Goal: Information Seeking & Learning: Learn about a topic

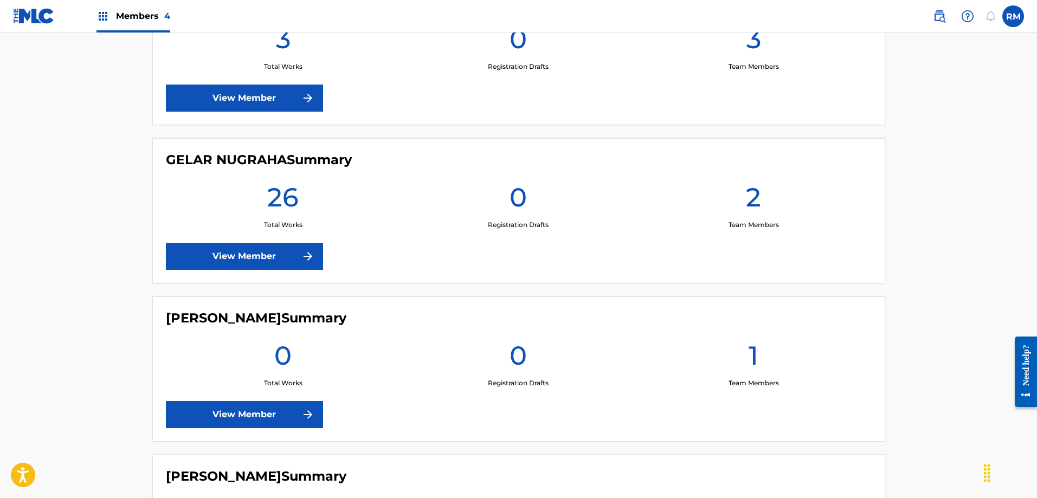
scroll to position [434, 0]
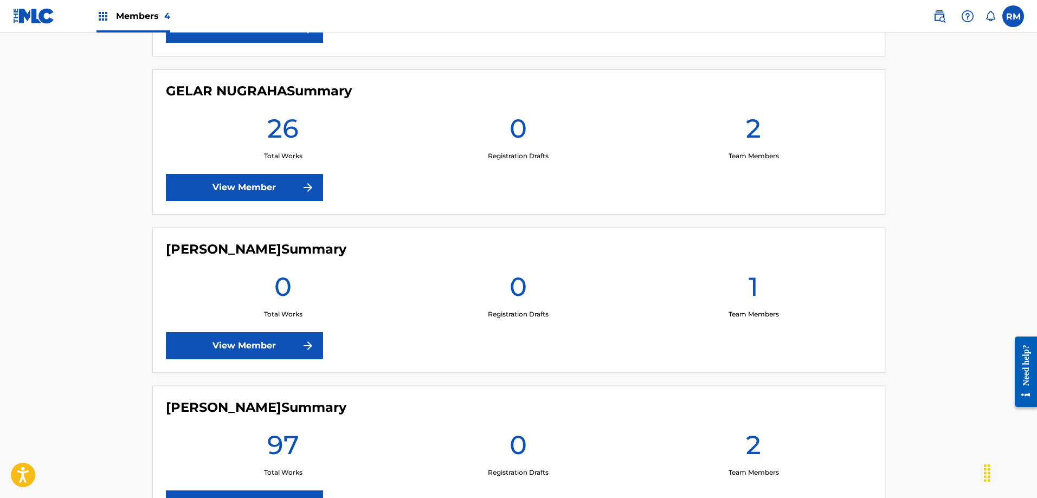
click at [290, 181] on link "View Member" at bounding box center [244, 187] width 157 height 27
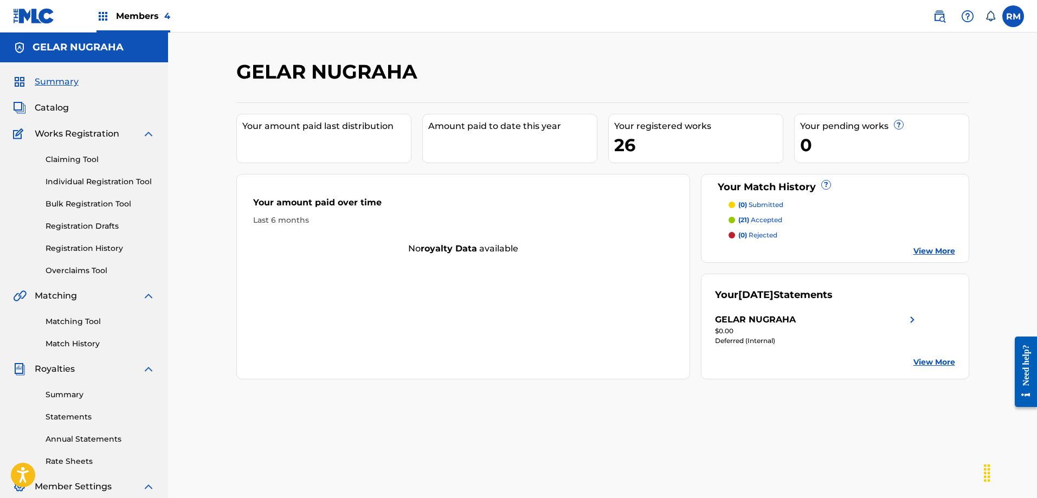
click at [57, 109] on span "Catalog" at bounding box center [52, 107] width 34 height 13
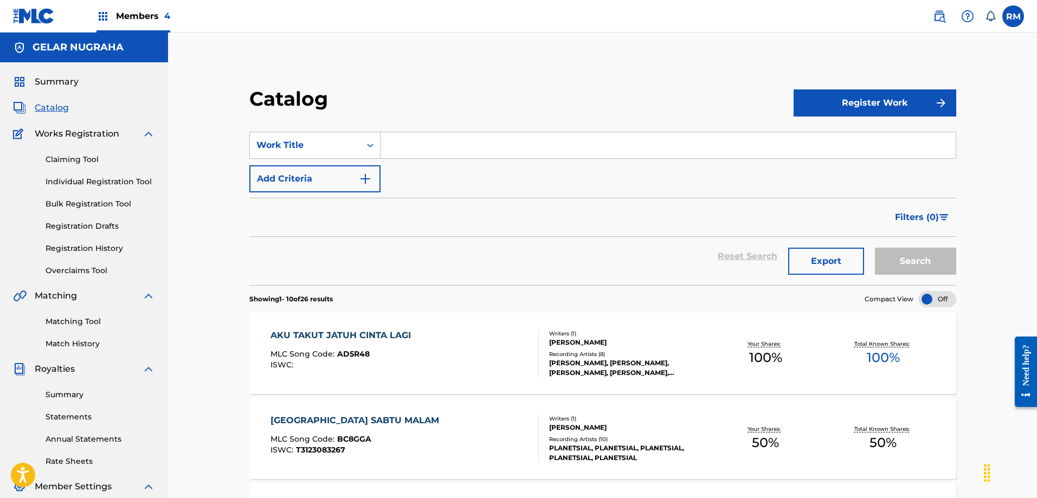
paste input "SE6XY2226884"
click at [431, 139] on input "SE6XY2226884" at bounding box center [668, 145] width 575 height 26
type input "andai ia tahu"
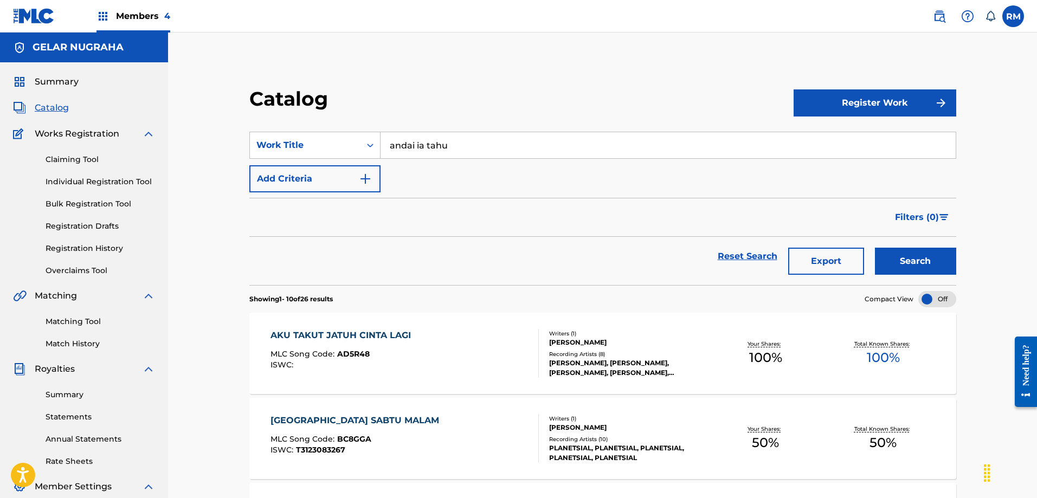
drag, startPoint x: 923, startPoint y: 261, endPoint x: 821, endPoint y: 257, distance: 101.5
click at [922, 261] on button "Search" at bounding box center [915, 261] width 81 height 27
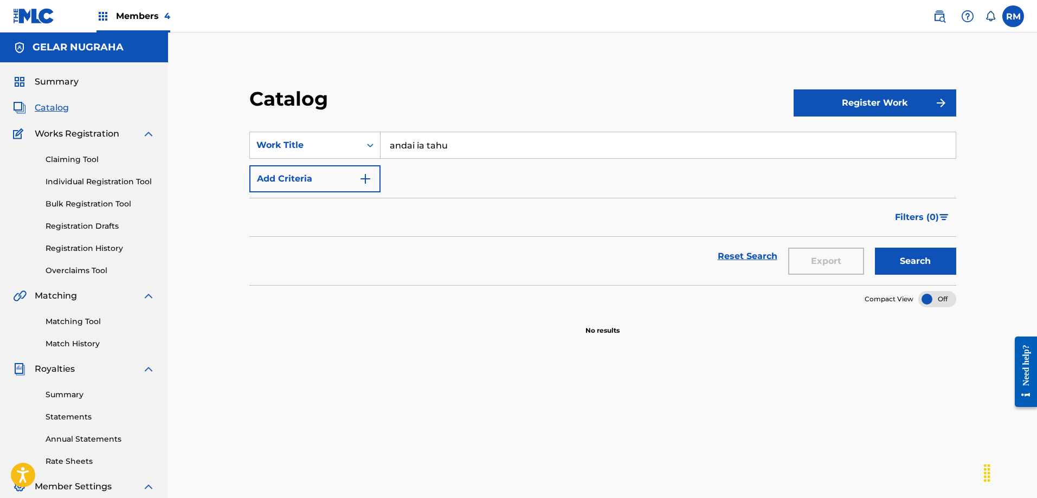
click at [80, 158] on link "Claiming Tool" at bounding box center [100, 159] width 109 height 11
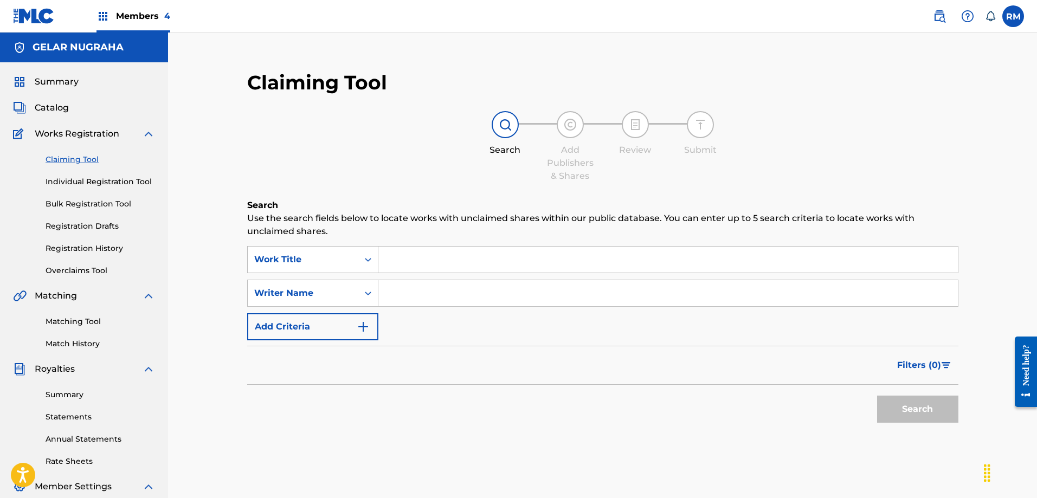
click at [74, 321] on link "Matching Tool" at bounding box center [100, 321] width 109 height 11
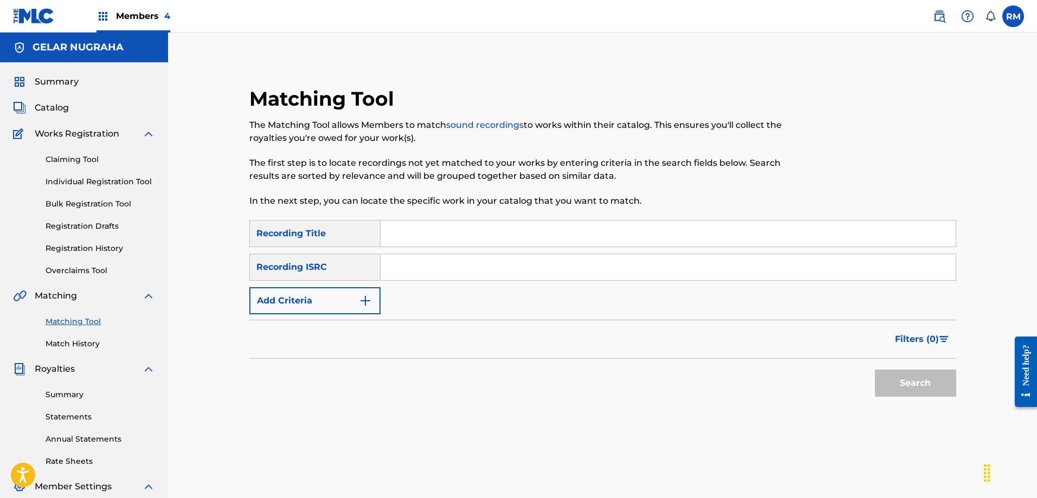
click at [413, 234] on input "Search Form" at bounding box center [668, 234] width 575 height 26
click at [426, 230] on input "Search Form" at bounding box center [668, 234] width 575 height 26
type input "Andai Ia Tahu"
click at [875, 370] on button "Search" at bounding box center [915, 383] width 81 height 27
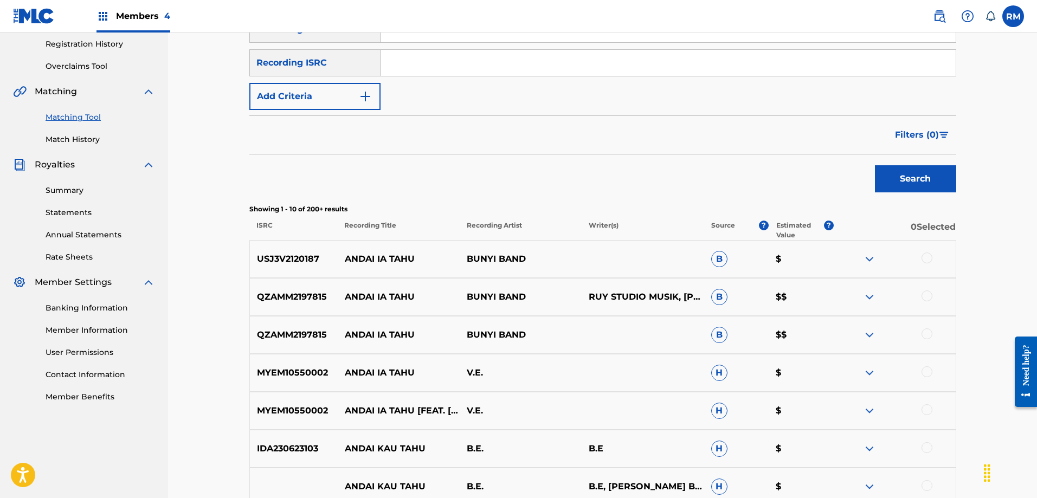
scroll to position [217, 0]
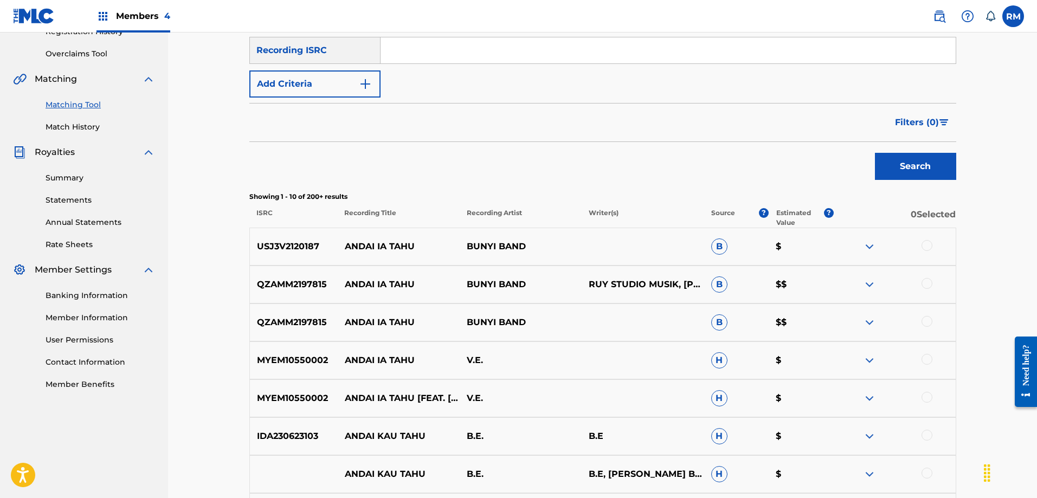
click at [870, 285] on img at bounding box center [869, 284] width 13 height 13
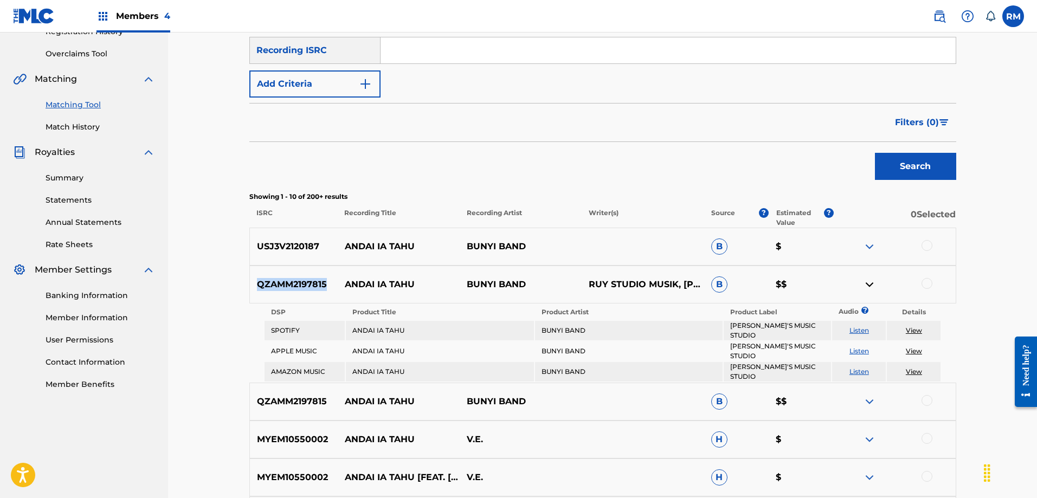
drag, startPoint x: 256, startPoint y: 282, endPoint x: 328, endPoint y: 282, distance: 72.1
click at [328, 282] on p "QZAMM2197815" at bounding box center [294, 284] width 88 height 13
copy p "QZAMM2197815"
click at [280, 244] on p "USJ3V2120187" at bounding box center [294, 246] width 88 height 13
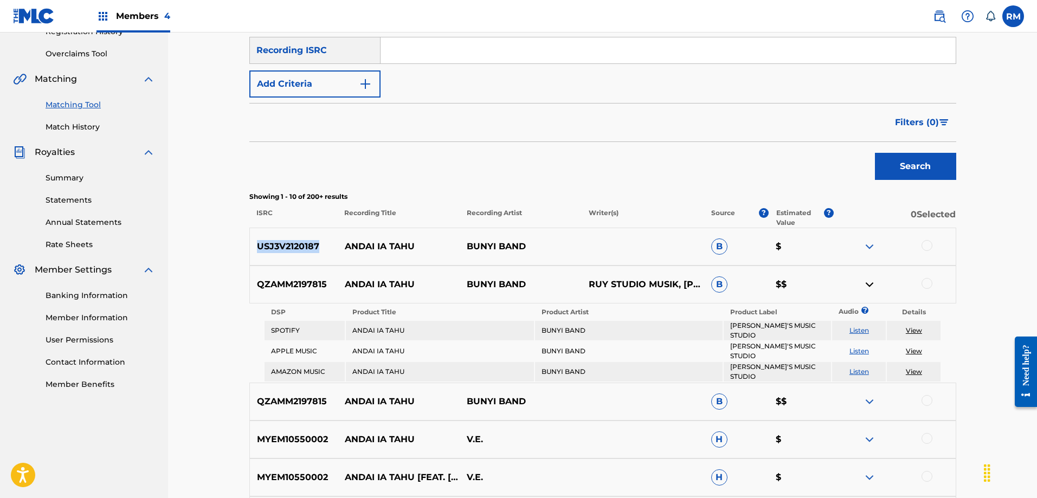
copy p "USJ3V2120187"
click at [202, 157] on div "Matching Tool The Matching Tool allows Members to match sound recordings to wor…" at bounding box center [602, 292] width 869 height 952
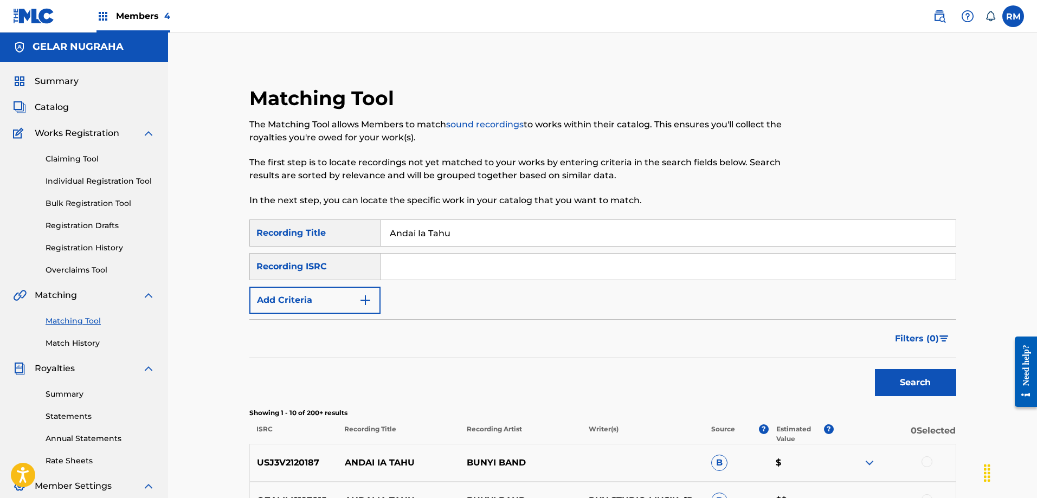
scroll to position [0, 0]
click at [56, 99] on div "Summary Catalog Works Registration Claiming Tool Individual Registration Tool B…" at bounding box center [84, 341] width 168 height 558
click at [55, 106] on span "Catalog" at bounding box center [52, 107] width 34 height 13
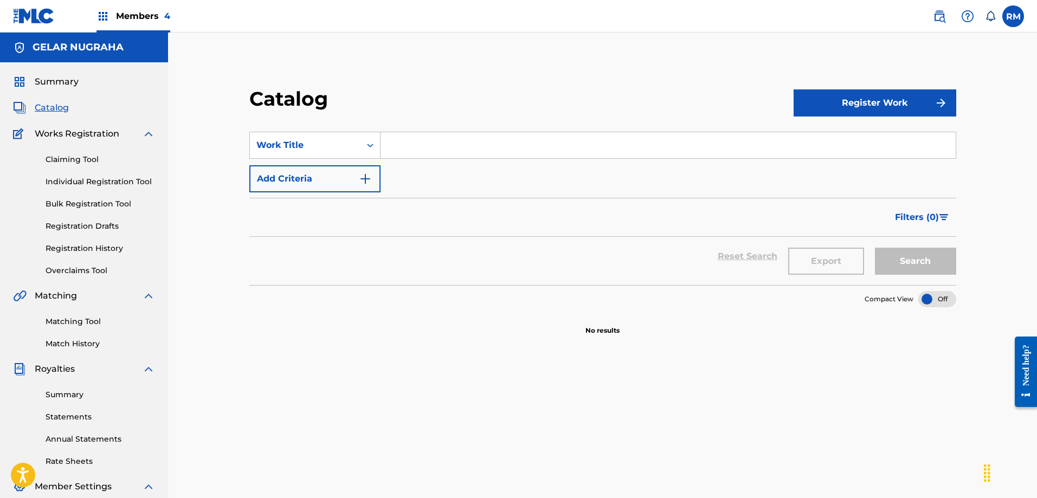
click at [405, 151] on input "Search Form" at bounding box center [668, 145] width 575 height 26
type input "Lelaki Terakhir"
click at [918, 259] on button "Search" at bounding box center [915, 261] width 81 height 27
